Goal: Browse casually

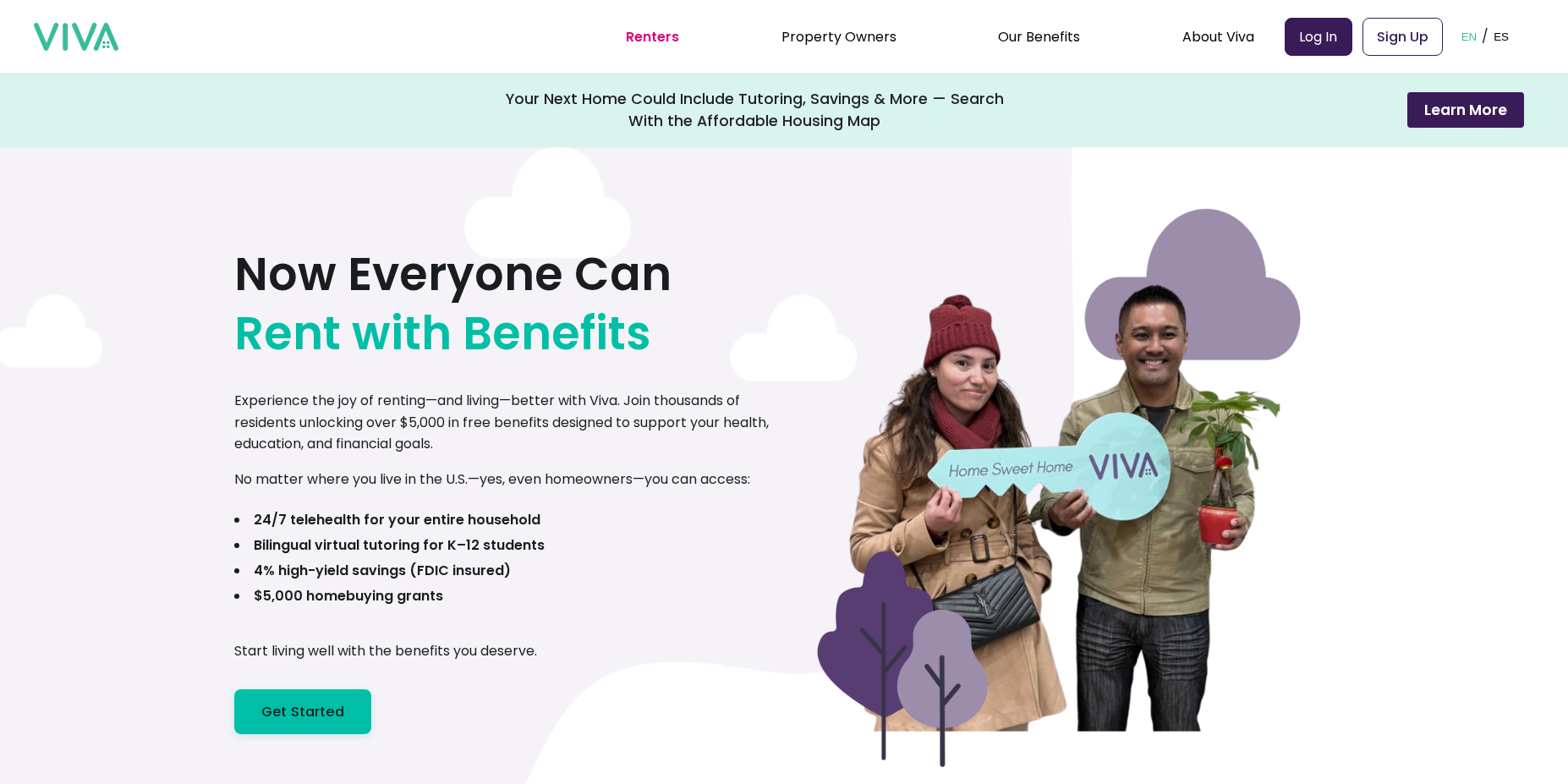
click at [289, 409] on p "Experience the joy of renting—and living—better with Viva. Join thousands of re…" at bounding box center [509, 422] width 550 height 65
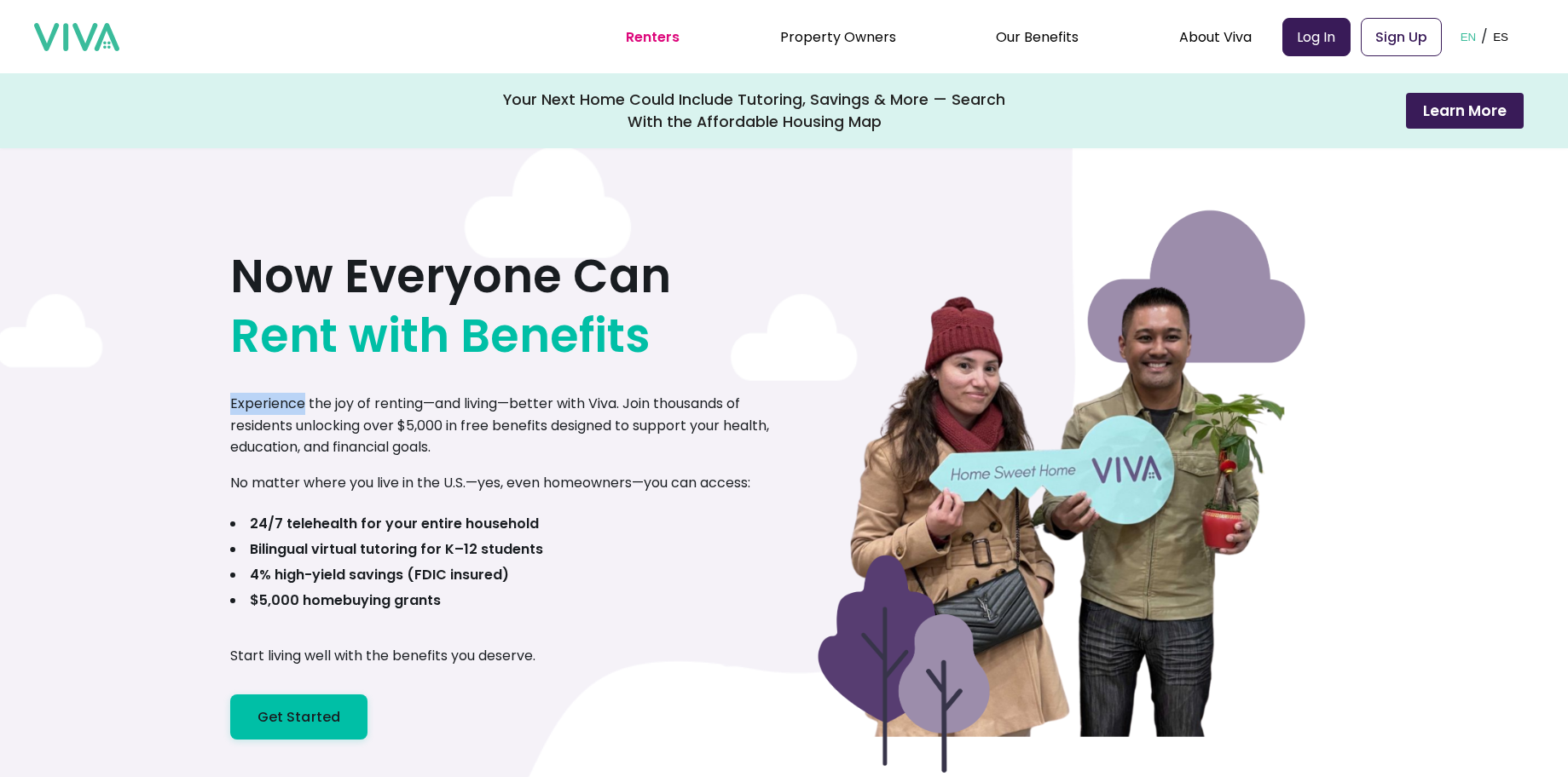
click at [291, 412] on p "Experience the joy of renting—and living—better with Viva. Join thousands of re…" at bounding box center [507, 425] width 554 height 65
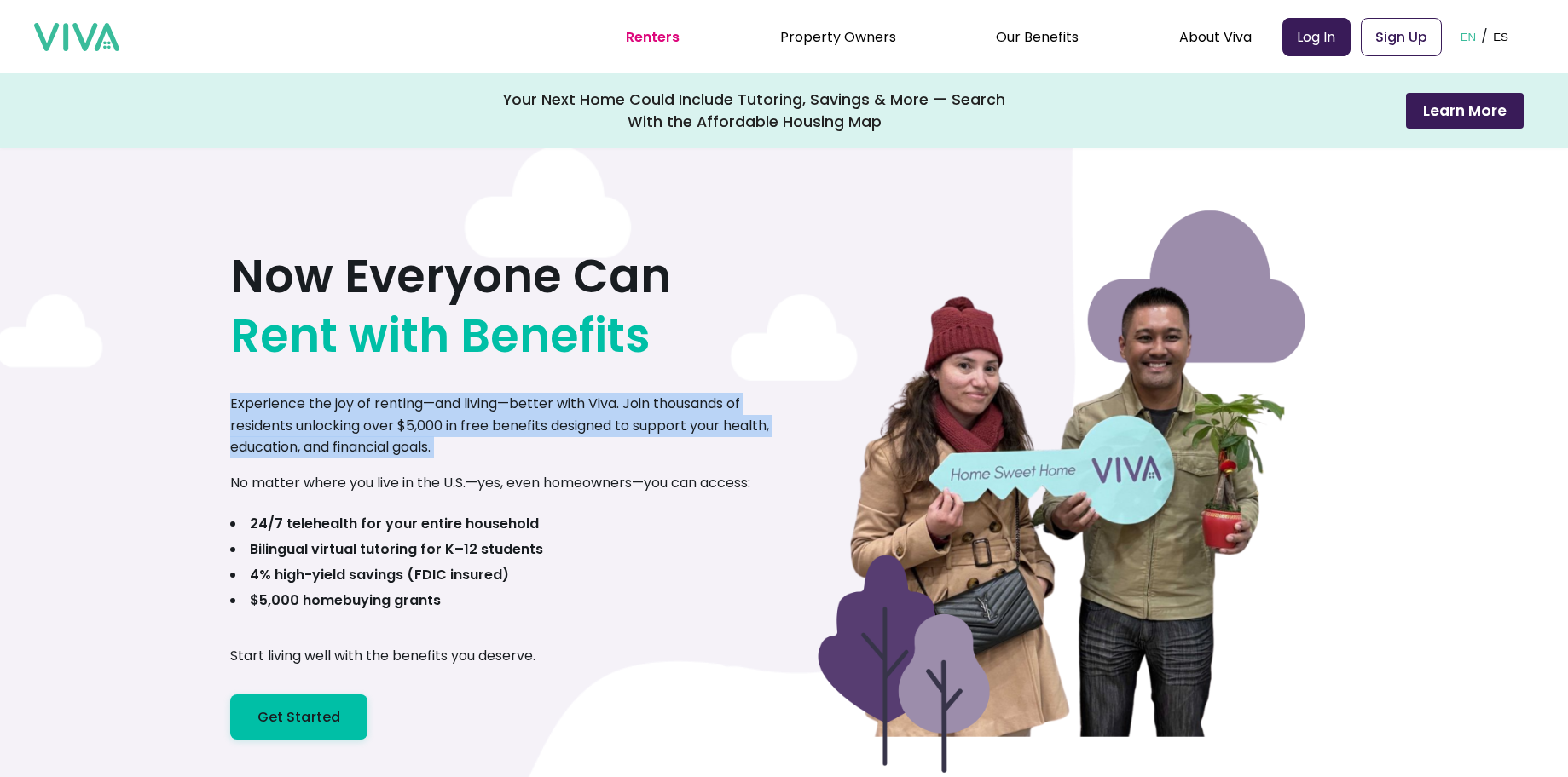
click at [291, 412] on p "Experience the joy of renting—and living—better with Viva. Join thousands of re…" at bounding box center [507, 425] width 554 height 65
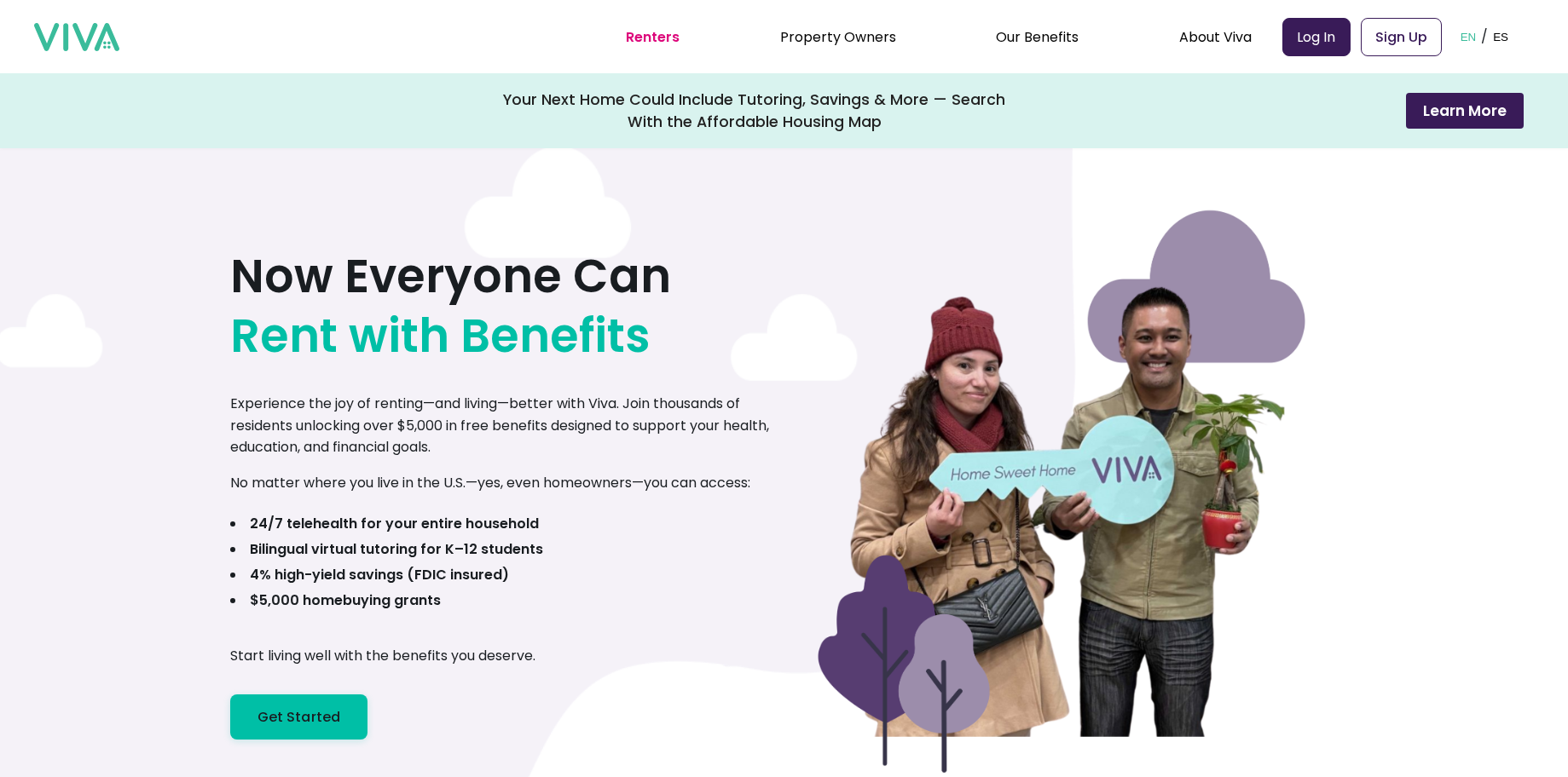
click at [356, 275] on h1 "Now Everyone Can Rent with Benefits" at bounding box center [450, 305] width 441 height 119
click at [277, 325] on span "Rent with Benefits" at bounding box center [440, 336] width 420 height 60
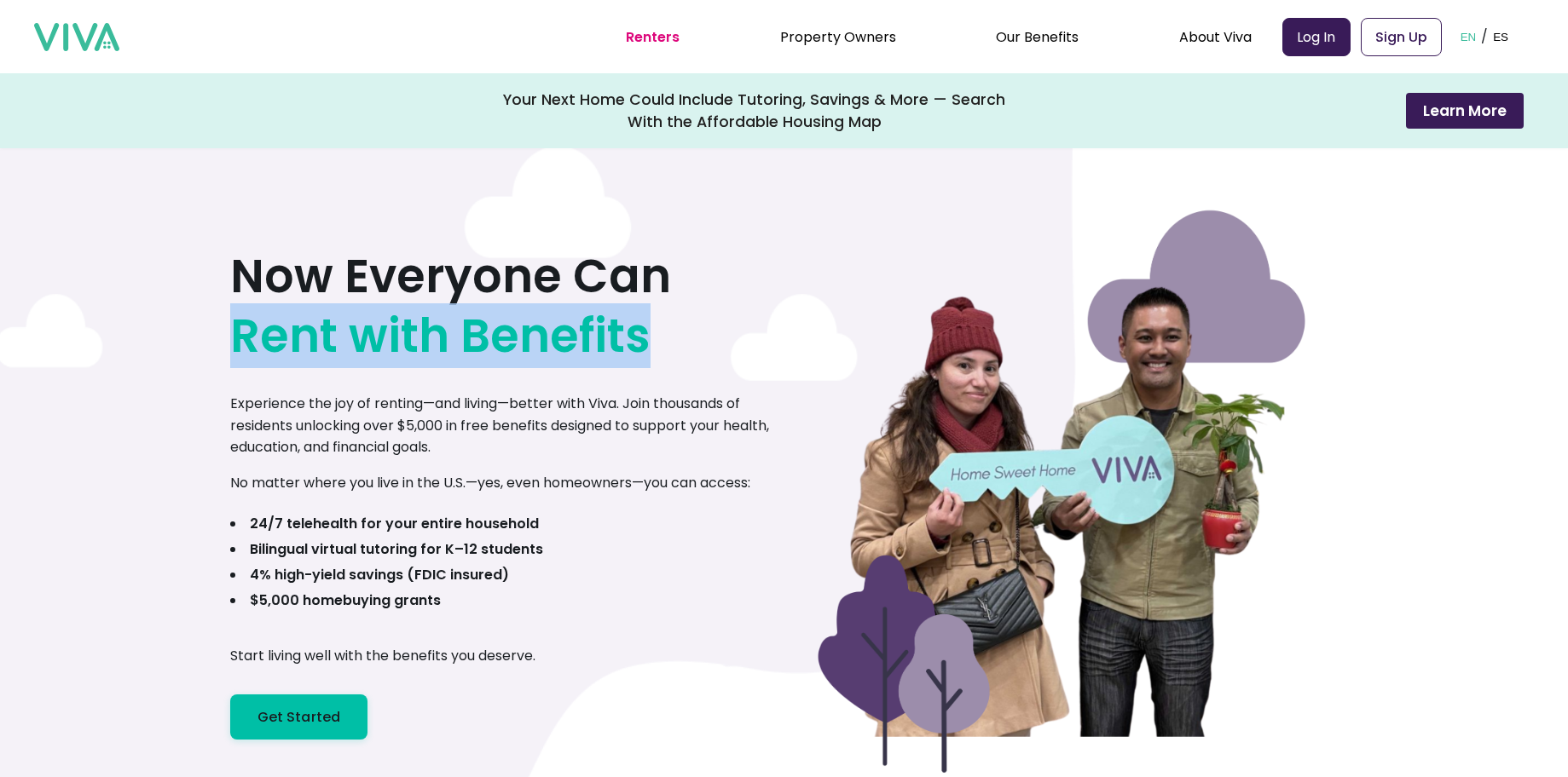
click at [277, 325] on span "Rent with Benefits" at bounding box center [440, 336] width 420 height 60
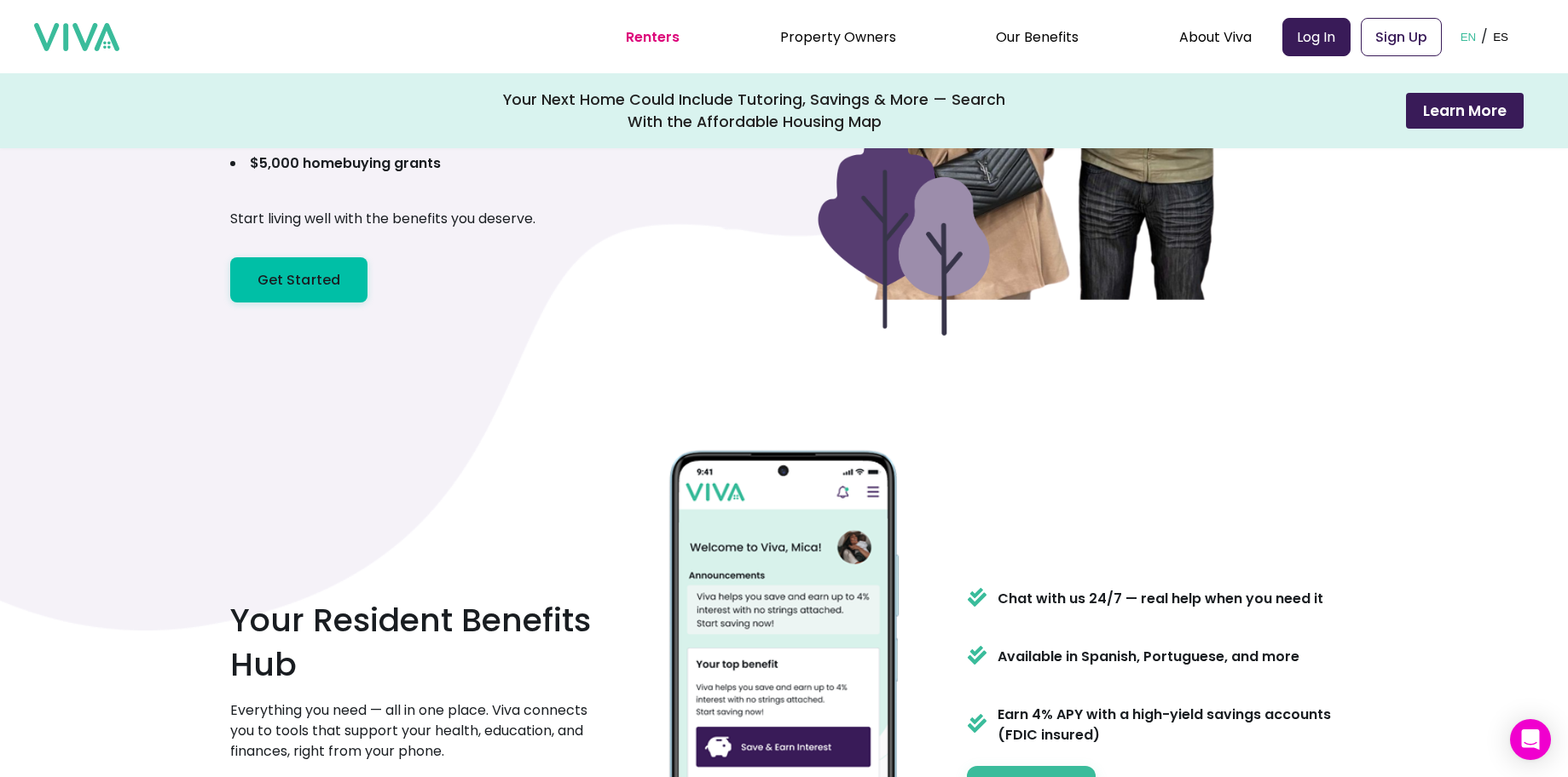
scroll to position [984, 0]
